Goal: Check status: Check status

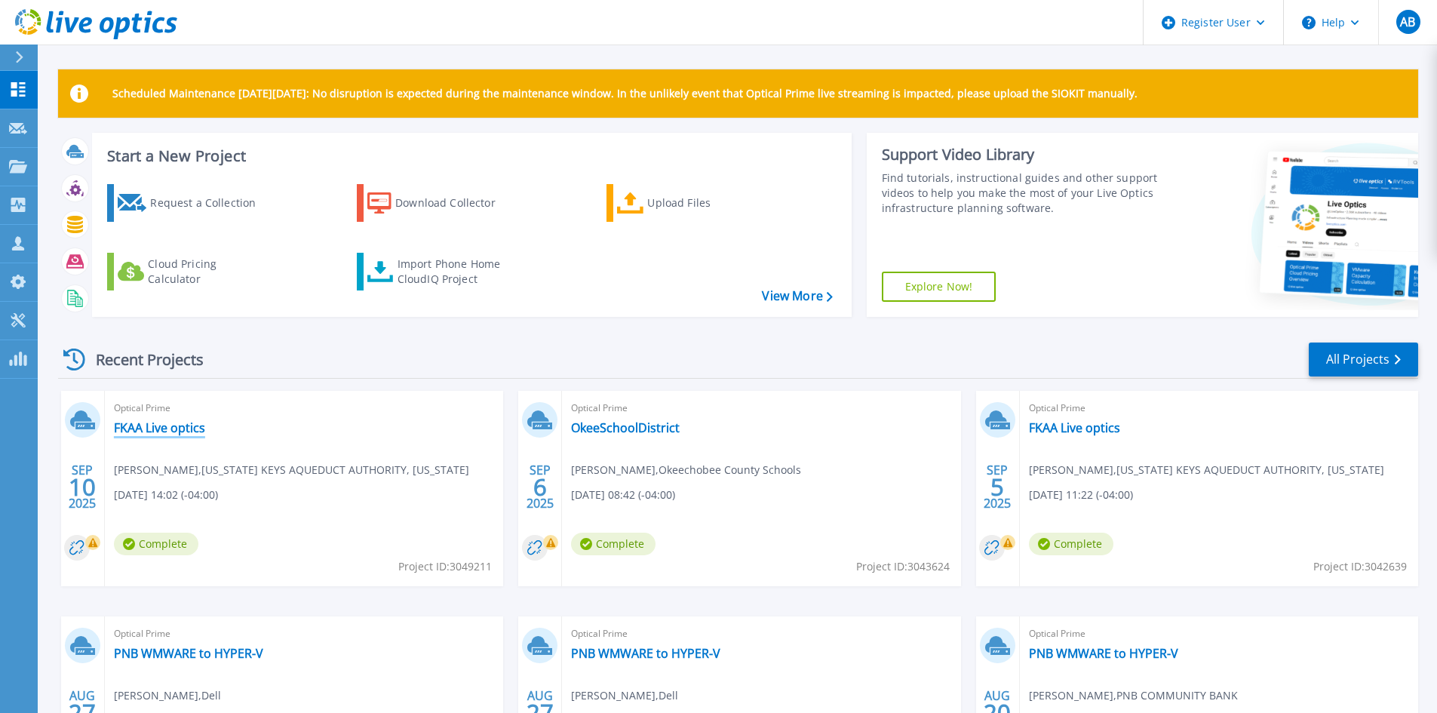
click at [176, 431] on link "FKAA Live optics" at bounding box center [159, 427] width 91 height 15
click at [725, 354] on div "Recent Projects All Projects" at bounding box center [738, 360] width 1360 height 38
click at [31, 59] on div at bounding box center [26, 57] width 24 height 26
click at [449, 371] on div "Recent Projects All Projects" at bounding box center [738, 360] width 1360 height 38
